Goal: Task Accomplishment & Management: Use online tool/utility

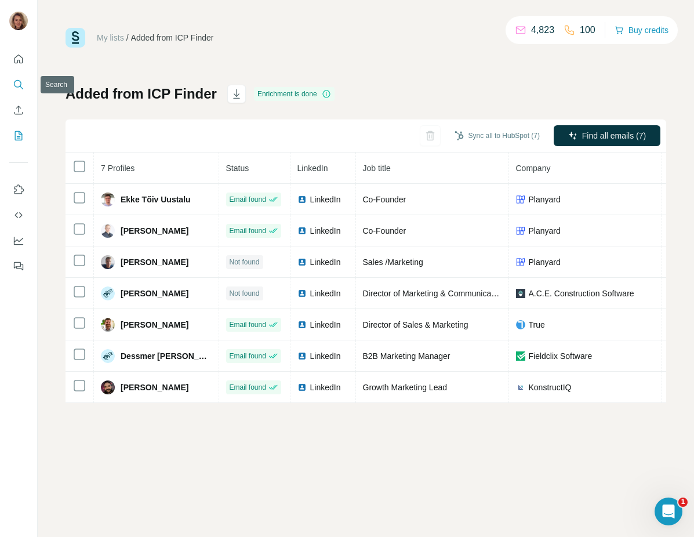
click at [17, 89] on icon "Search" at bounding box center [19, 85] width 12 height 12
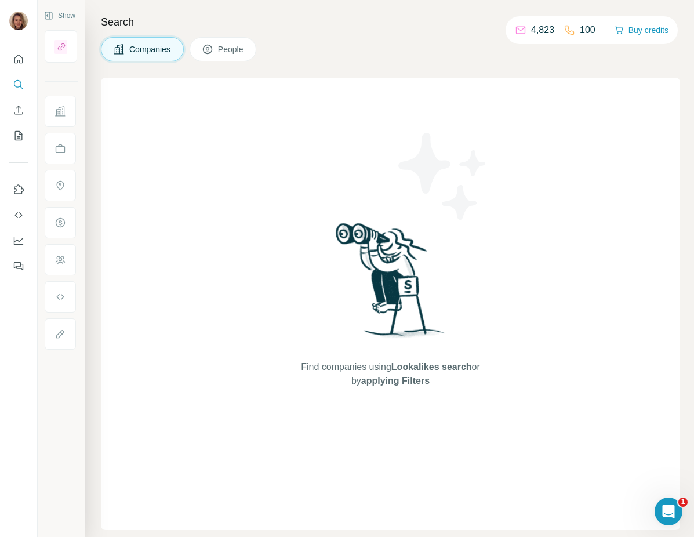
click at [234, 46] on span "People" at bounding box center [231, 49] width 27 height 12
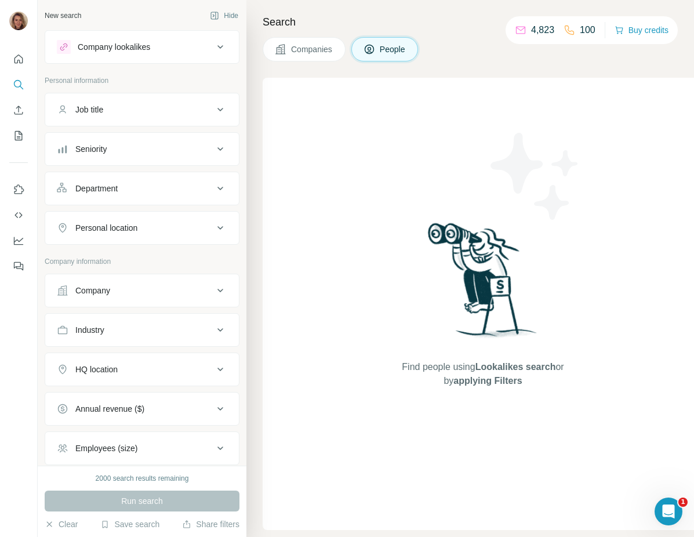
click at [335, 146] on div "Find people using Lookalikes search or by applying Filters" at bounding box center [483, 304] width 441 height 452
click at [140, 286] on div "Company" at bounding box center [135, 291] width 157 height 12
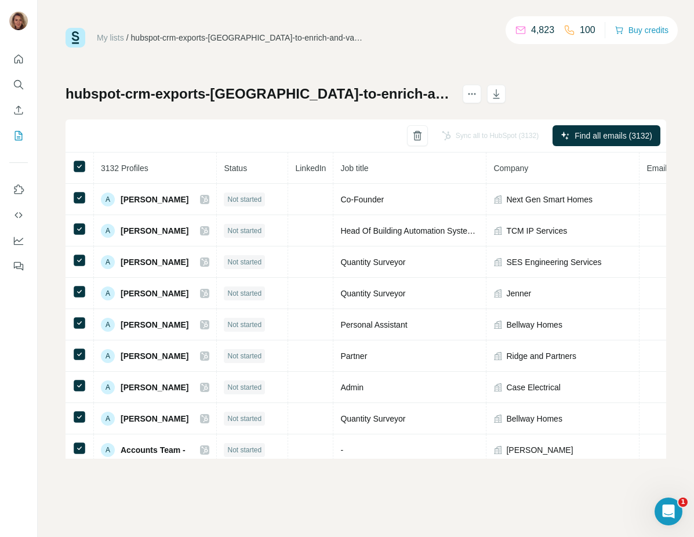
click at [70, 39] on img at bounding box center [76, 38] width 20 height 20
click at [26, 110] on button "Enrich CSV" at bounding box center [18, 110] width 19 height 21
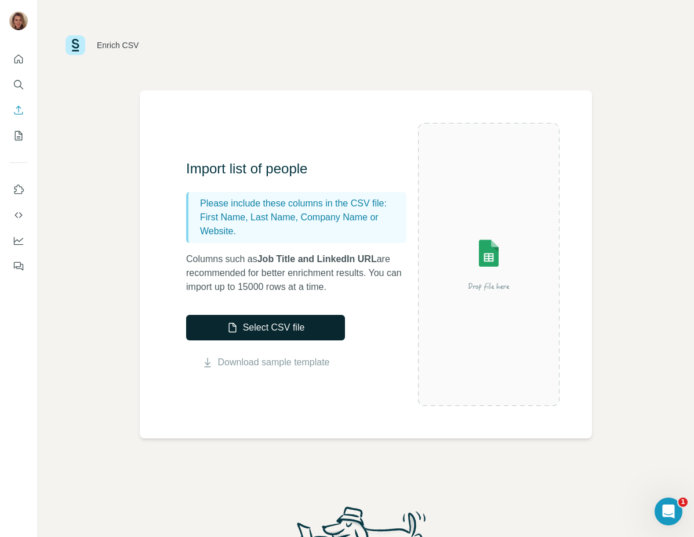
click at [267, 326] on button "Select CSV file" at bounding box center [265, 328] width 159 height 26
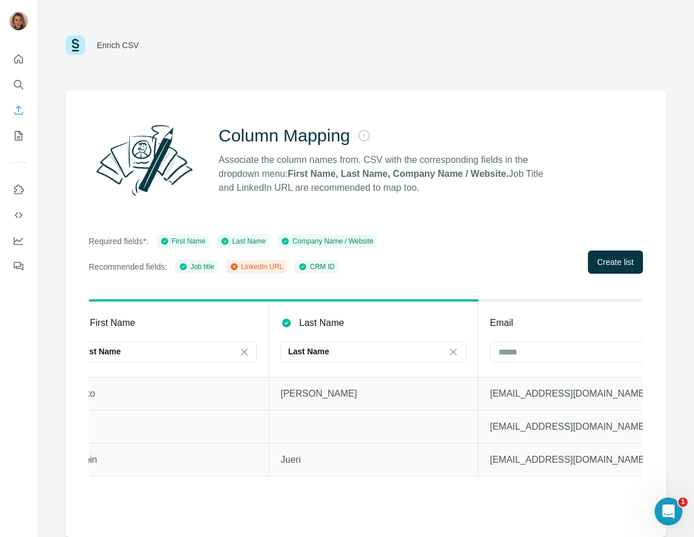
scroll to position [0, 246]
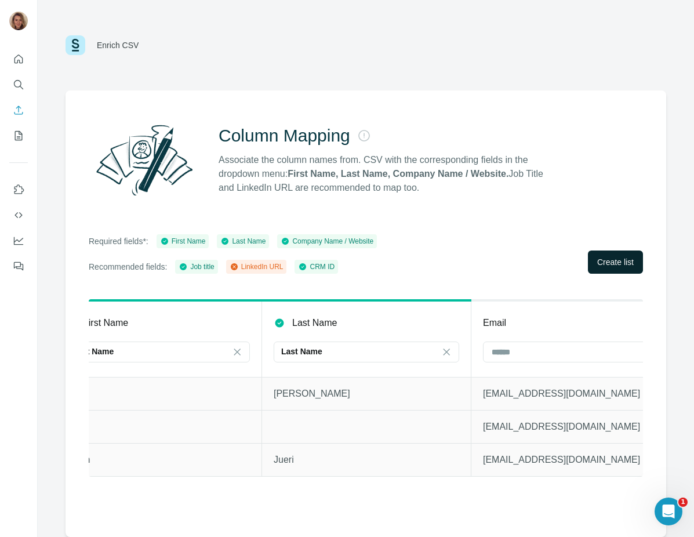
click at [621, 267] on span "Create list" at bounding box center [615, 262] width 37 height 12
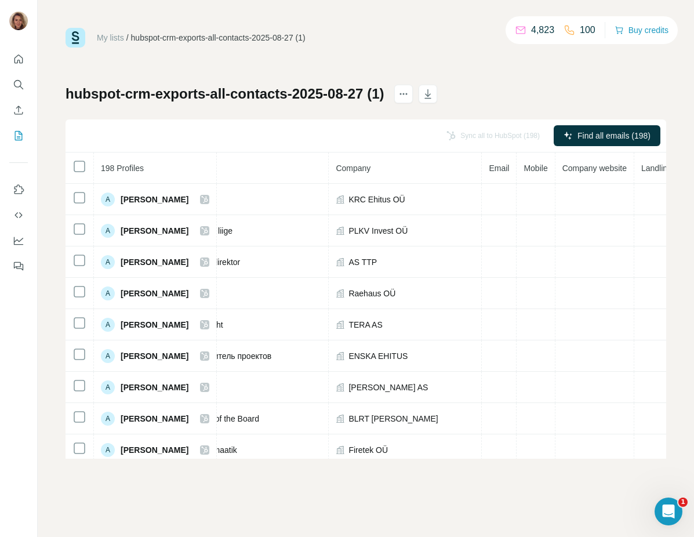
scroll to position [0, 249]
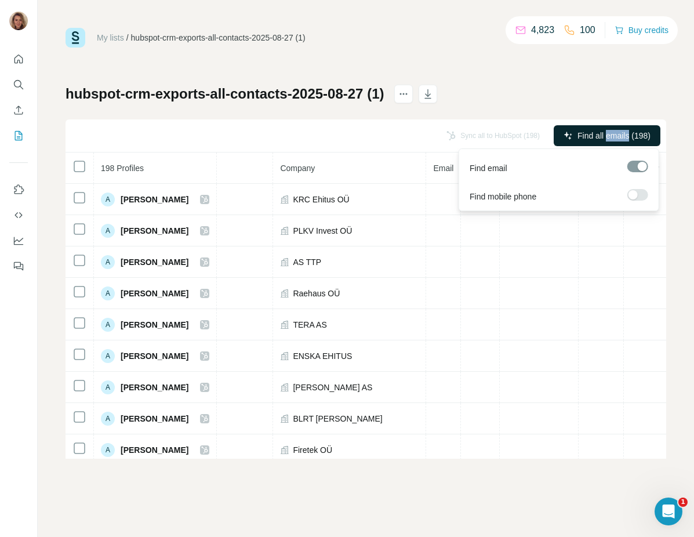
click at [582, 138] on span "Find all emails (198)" at bounding box center [613, 136] width 73 height 12
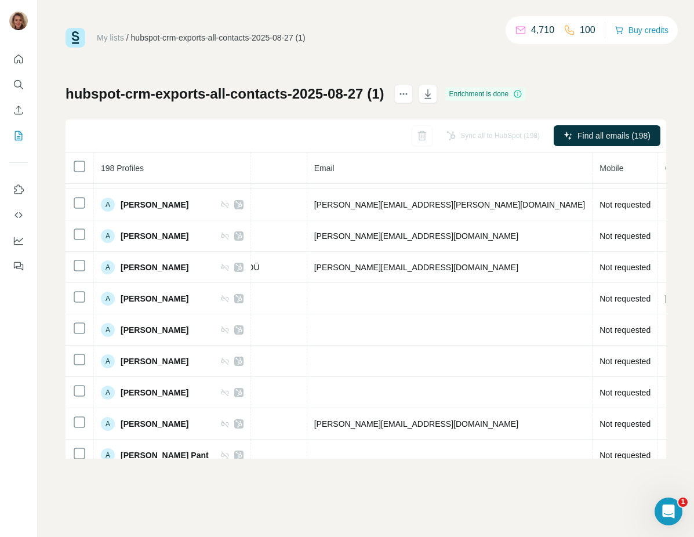
scroll to position [0, 387]
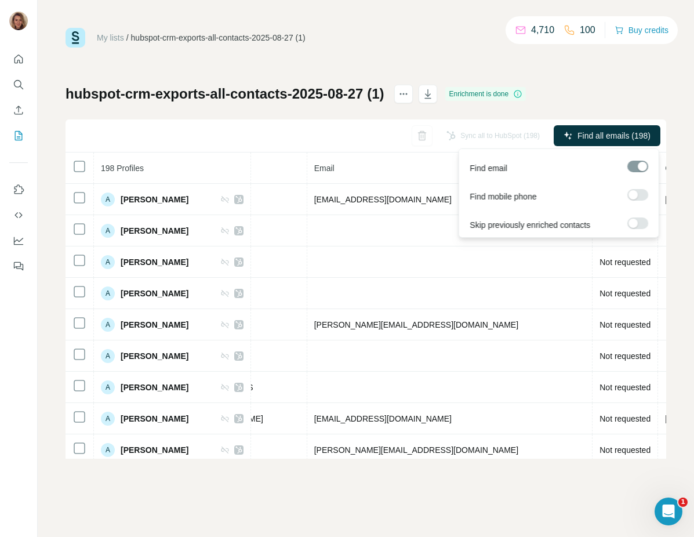
click at [639, 223] on label at bounding box center [637, 223] width 21 height 12
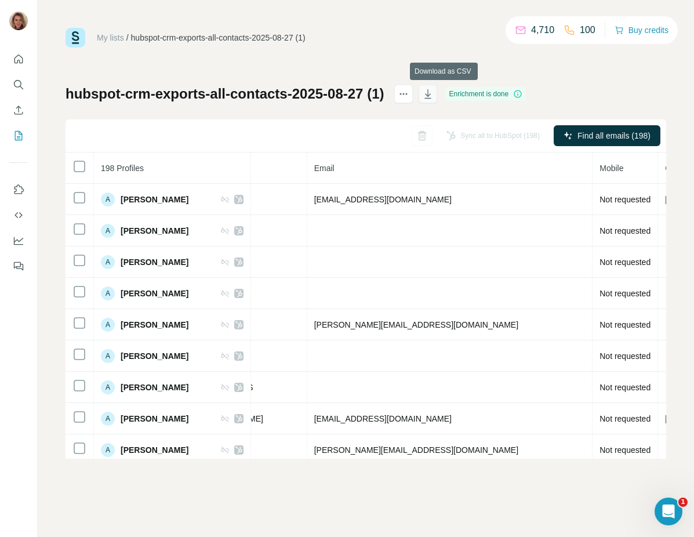
click at [434, 93] on icon "button" at bounding box center [428, 94] width 12 height 12
